Goal: Task Accomplishment & Management: Complete application form

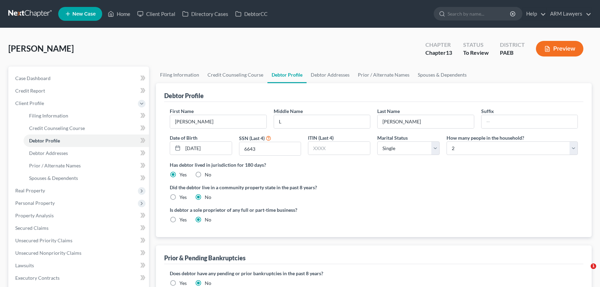
select select "0"
select select "1"
click at [118, 12] on link "Home" at bounding box center [118, 14] width 29 height 12
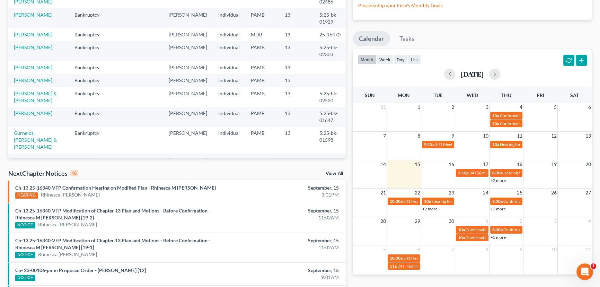
scroll to position [63, 0]
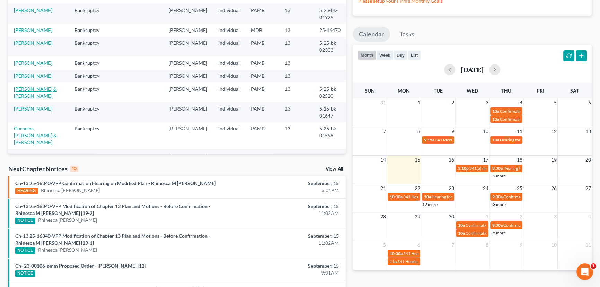
click at [32, 86] on link "[PERSON_NAME] & [PERSON_NAME]" at bounding box center [35, 92] width 43 height 13
select select "1"
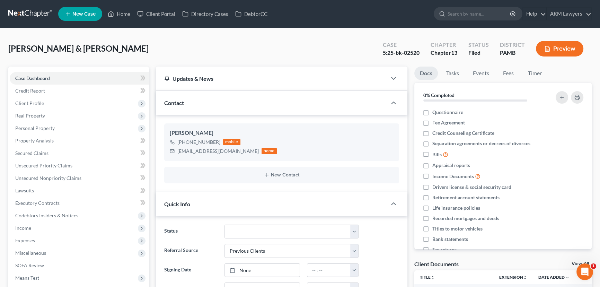
scroll to position [42, 0]
click at [248, 231] on select "Answer Due Awaiting Confirmation Awaiting Discharge Confirmed Could Not Contact…" at bounding box center [291, 231] width 134 height 14
select select "18"
click at [224, 224] on select "Answer Due Awaiting Confirmation Awaiting Discharge Confirmed Could Not Contact…" at bounding box center [291, 231] width 134 height 14
click at [124, 14] on link "Home" at bounding box center [118, 14] width 29 height 12
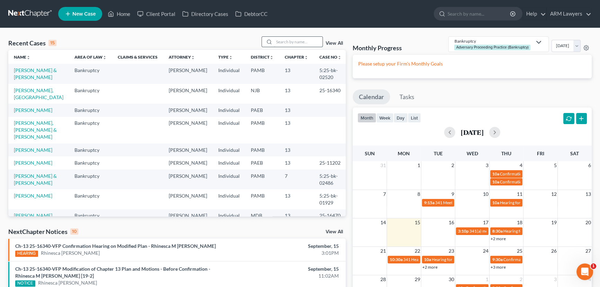
click at [288, 42] on input "search" at bounding box center [298, 42] width 48 height 10
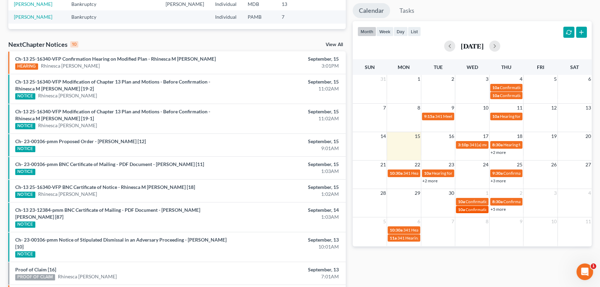
scroll to position [94, 0]
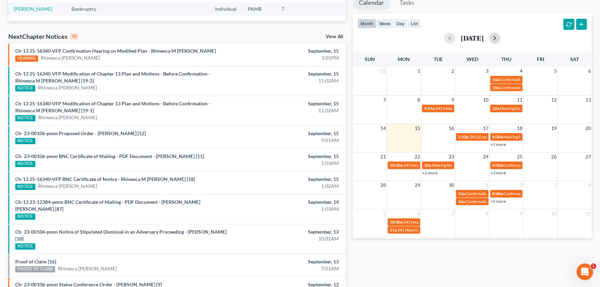
click at [500, 36] on button "button" at bounding box center [494, 38] width 11 height 11
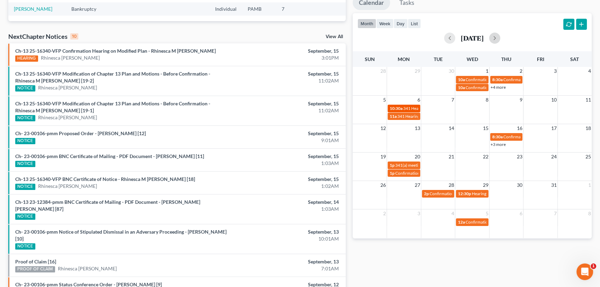
click at [408, 107] on span "341 Hearing for [PERSON_NAME]" at bounding box center [434, 108] width 62 height 5
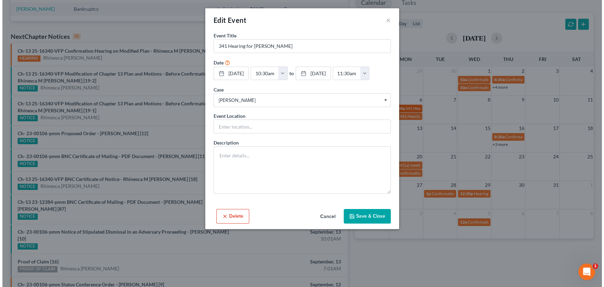
scroll to position [87, 0]
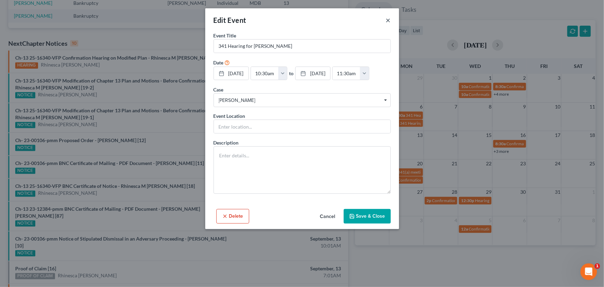
drag, startPoint x: 388, startPoint y: 21, endPoint x: 390, endPoint y: 39, distance: 18.4
click at [388, 21] on button "×" at bounding box center [388, 20] width 5 height 8
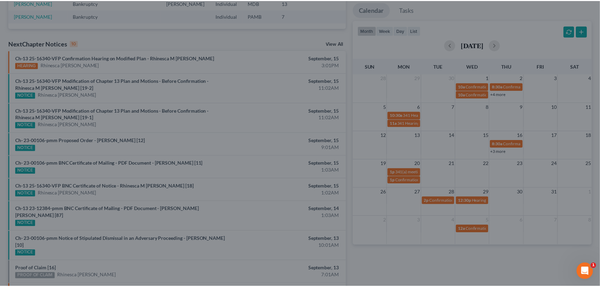
scroll to position [94, 0]
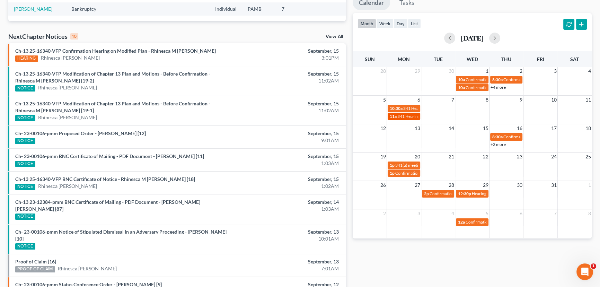
click at [403, 116] on span "341 Hearing for [PERSON_NAME] & [PERSON_NAME]" at bounding box center [446, 116] width 99 height 5
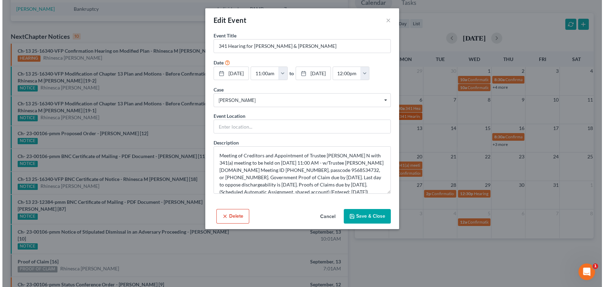
scroll to position [87, 0]
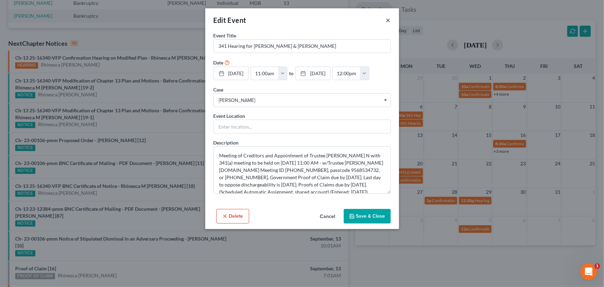
click at [386, 18] on button "×" at bounding box center [388, 20] width 5 height 8
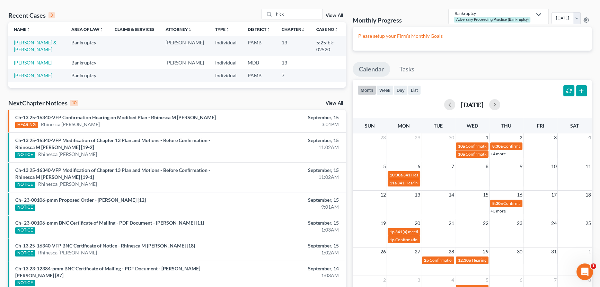
scroll to position [0, 0]
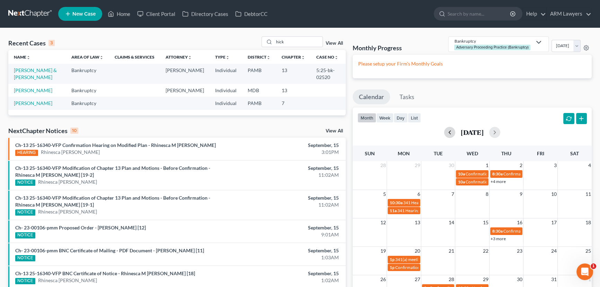
click at [444, 132] on button "button" at bounding box center [449, 132] width 11 height 11
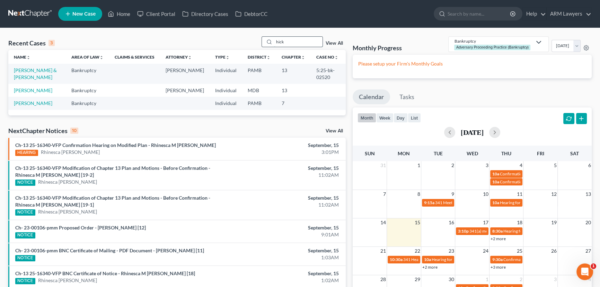
click at [290, 41] on input "hick" at bounding box center [298, 42] width 48 height 10
type input "h"
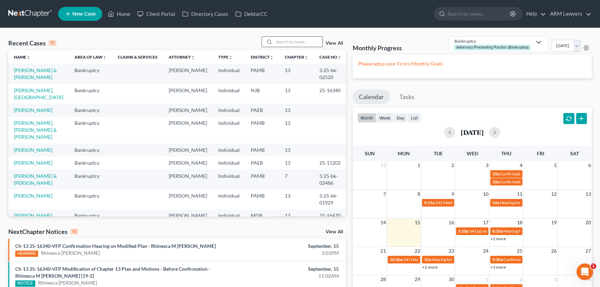
click at [290, 42] on input "search" at bounding box center [298, 42] width 48 height 10
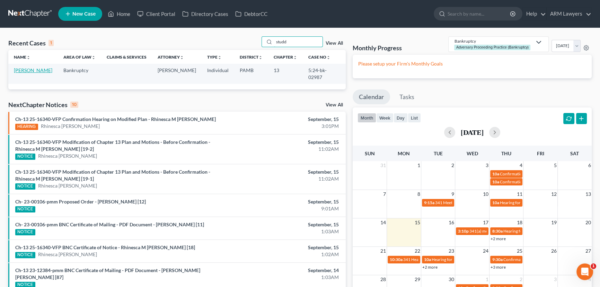
type input "studd"
click at [32, 73] on link "[PERSON_NAME]" at bounding box center [33, 70] width 38 height 6
select select "1"
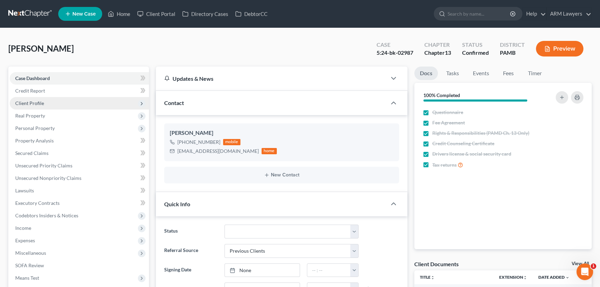
click at [48, 103] on span "Client Profile" at bounding box center [79, 103] width 139 height 12
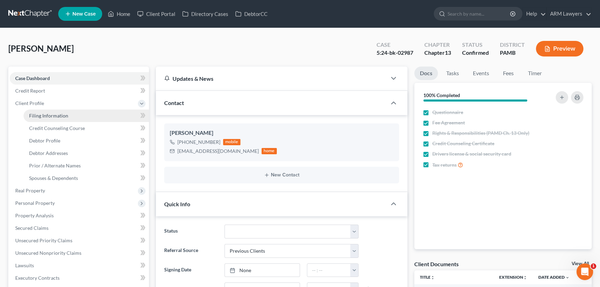
click at [67, 114] on link "Filing Information" at bounding box center [86, 115] width 125 height 12
select select "1"
select select "0"
select select "3"
select select "68"
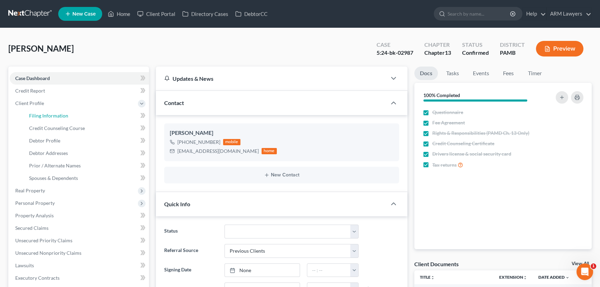
select select "0"
